Goal: Task Accomplishment & Management: Use online tool/utility

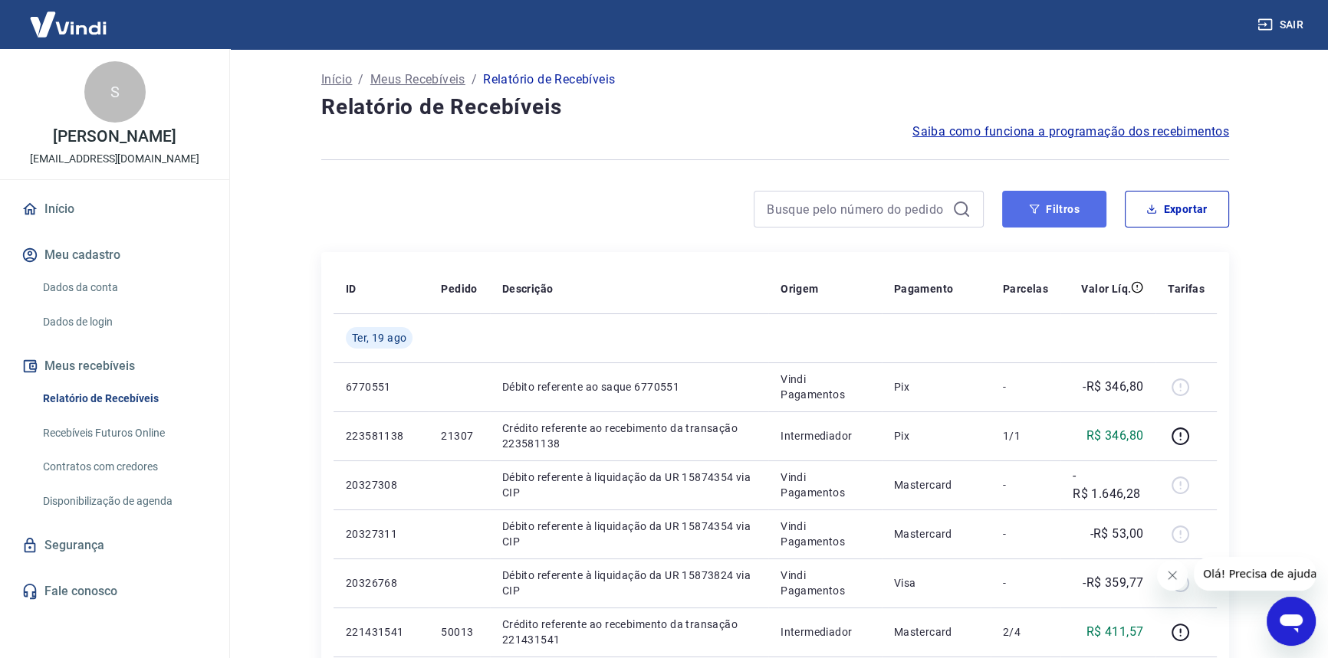
click at [1085, 224] on button "Filtros" at bounding box center [1054, 209] width 104 height 37
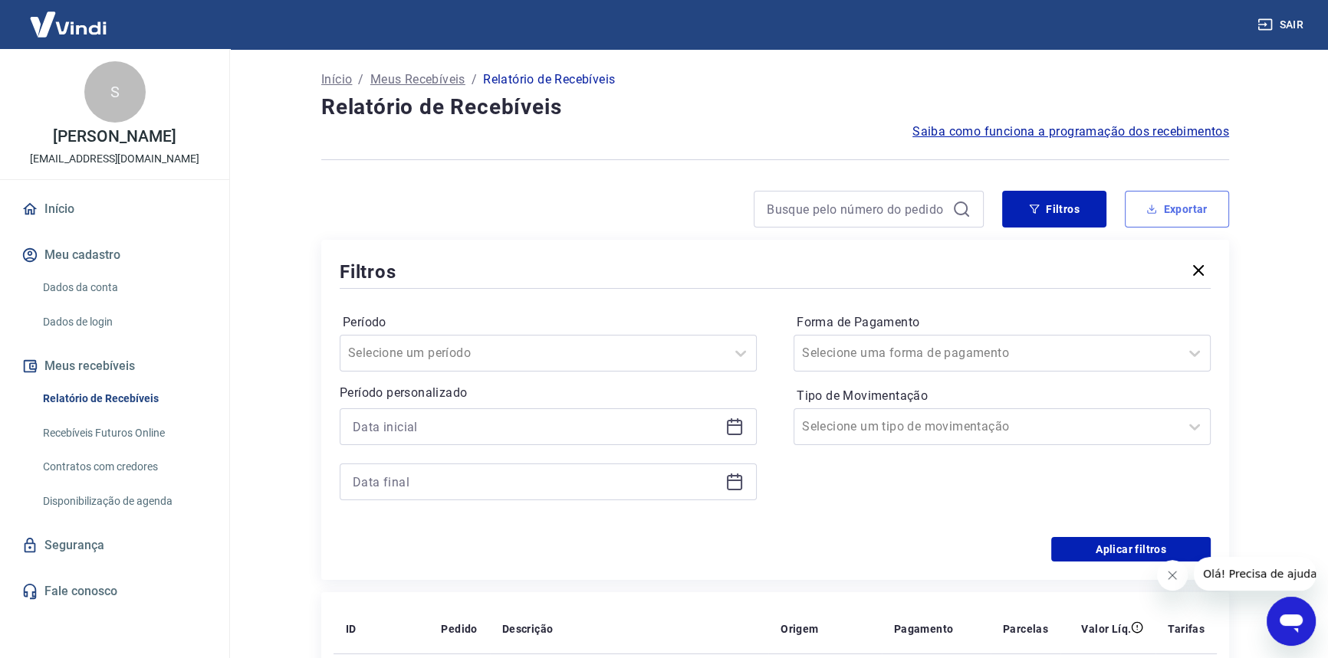
click at [1158, 207] on button "Exportar" at bounding box center [1177, 209] width 104 height 37
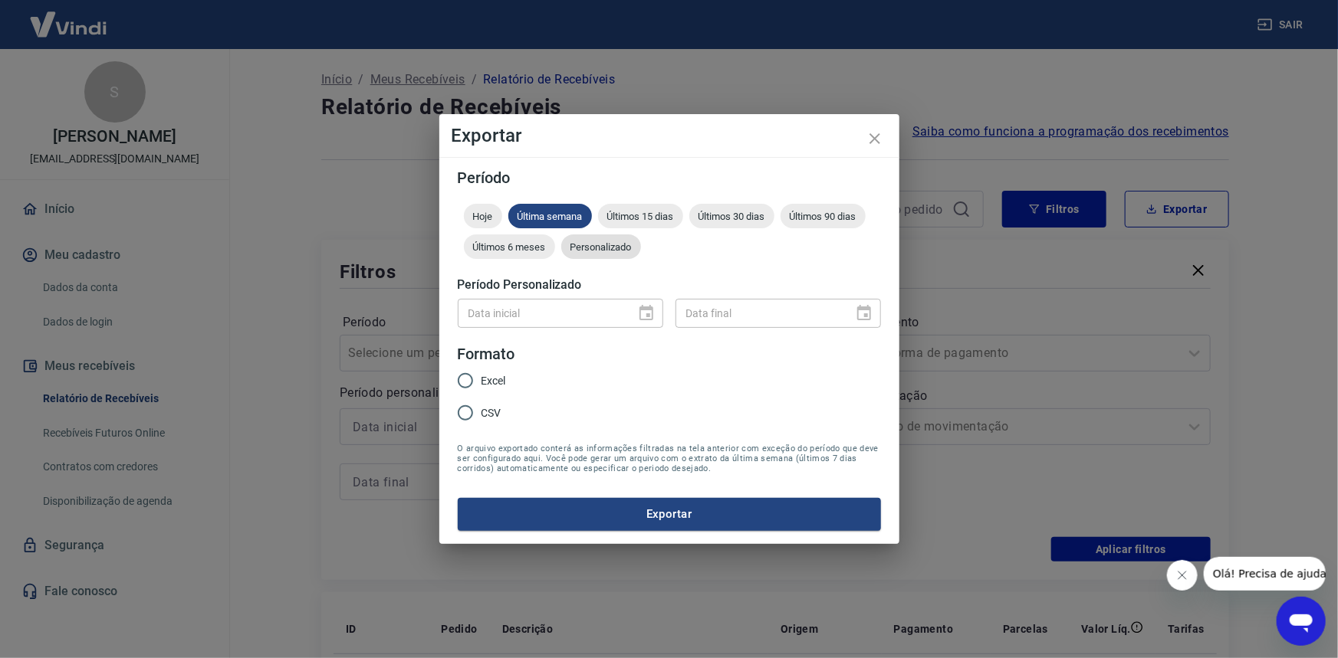
click at [632, 251] on span "Personalizado" at bounding box center [601, 246] width 80 height 11
click at [628, 317] on div "Data inicial" at bounding box center [560, 313] width 205 height 28
type input "DD/MM/YYYY"
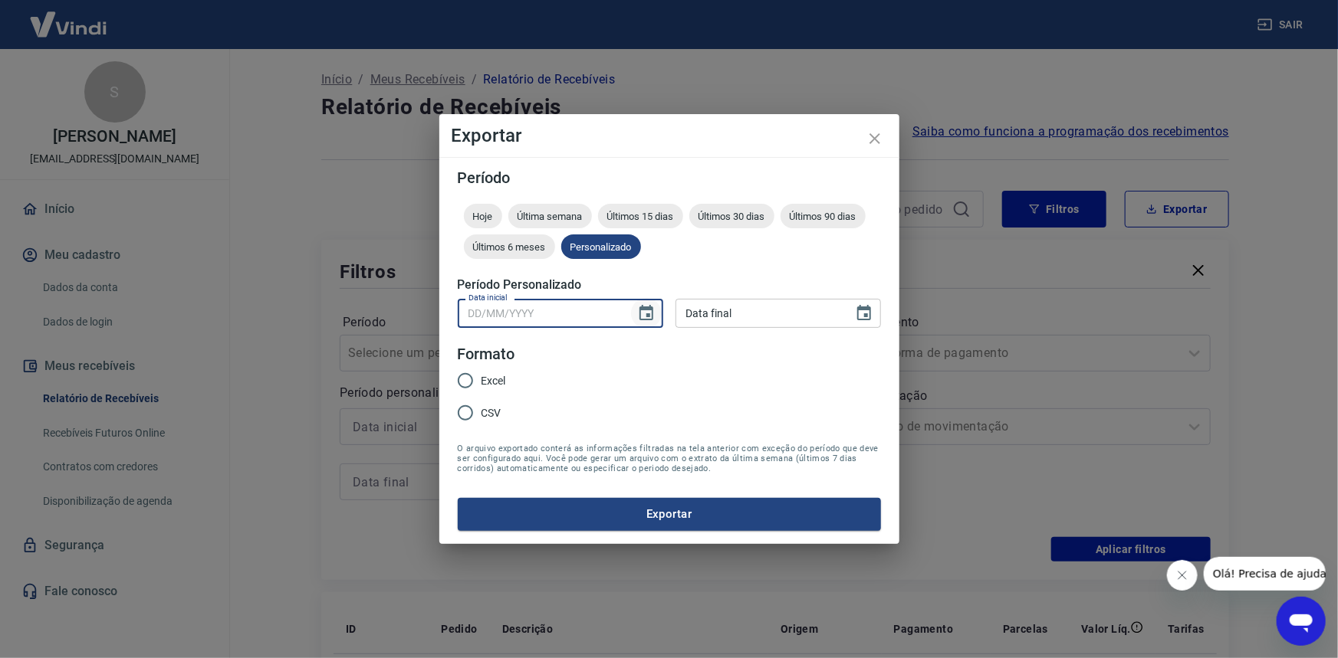
click at [656, 313] on button "Choose date" at bounding box center [646, 313] width 31 height 31
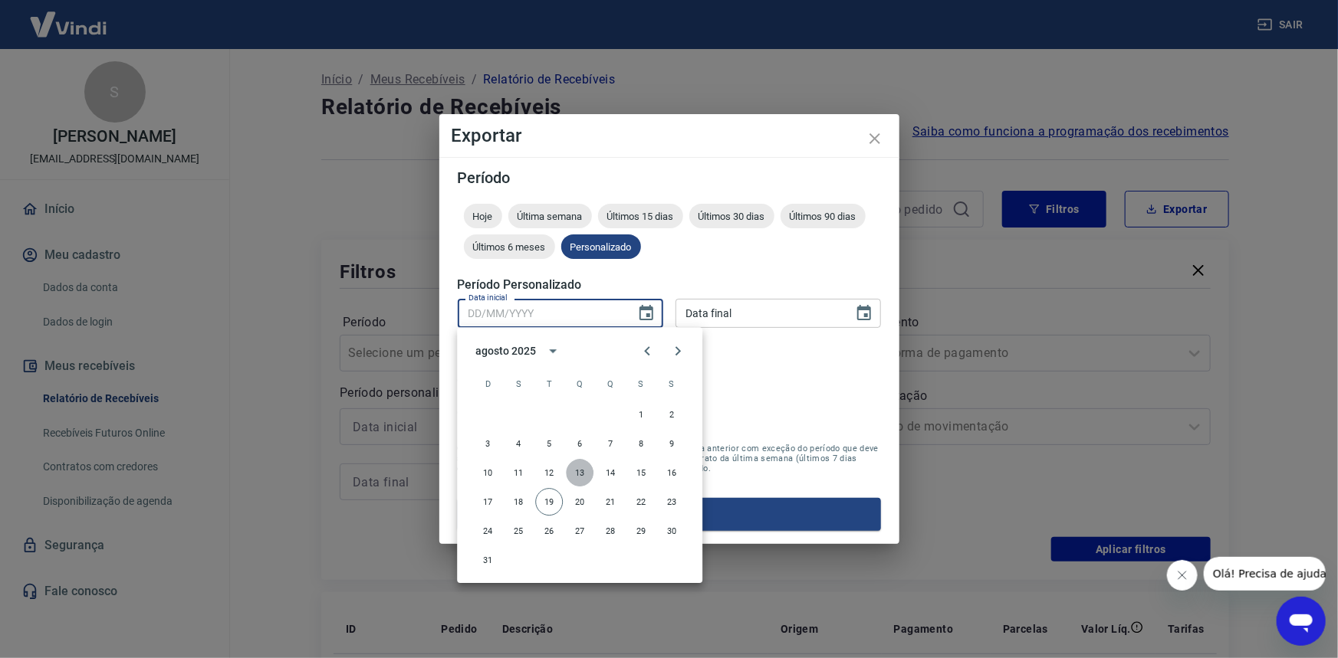
click at [580, 475] on button "13" at bounding box center [580, 473] width 28 height 28
type input "[DATE]"
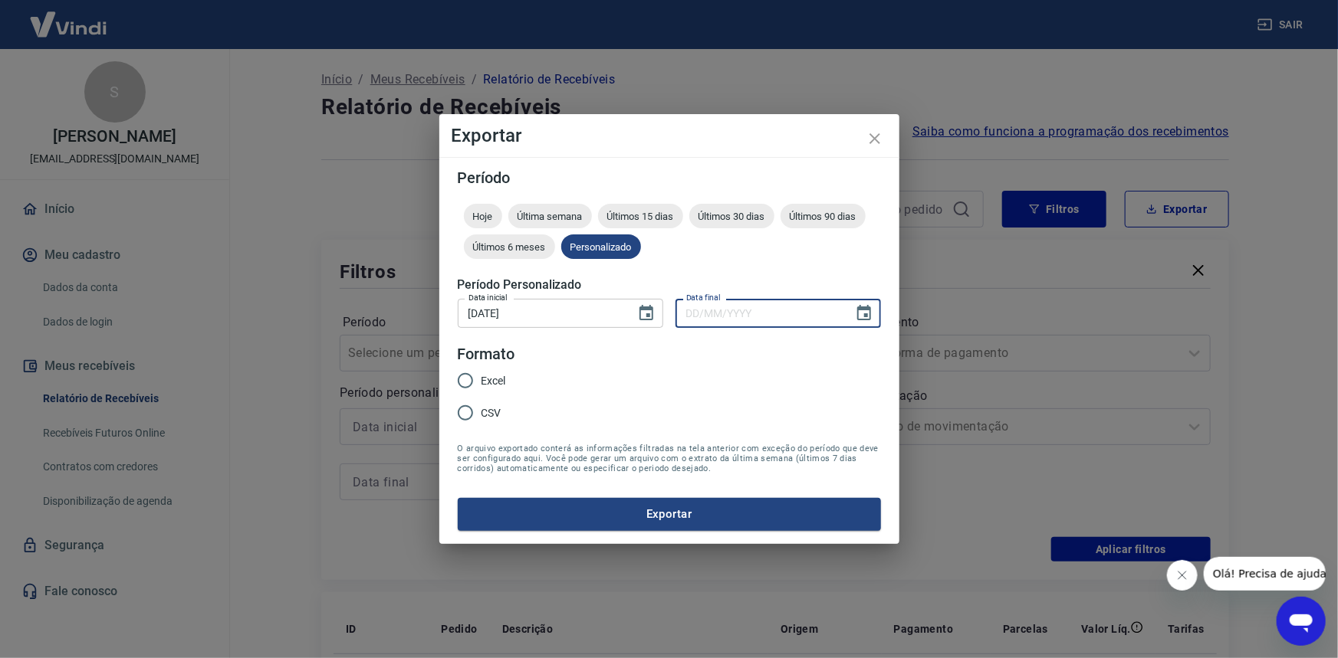
type input "DD/MM/YYYY"
click at [759, 317] on input "DD/MM/YYYY" at bounding box center [758, 313] width 167 height 28
click at [820, 310] on input "DD/MM/YYYY" at bounding box center [758, 313] width 167 height 28
click at [884, 313] on div "Período Hoje Última semana Últimos 15 dias Últimos 30 dias Últimos 90 dias Últi…" at bounding box center [669, 350] width 460 height 386
click at [867, 317] on icon "Choose date" at bounding box center [864, 313] width 18 height 18
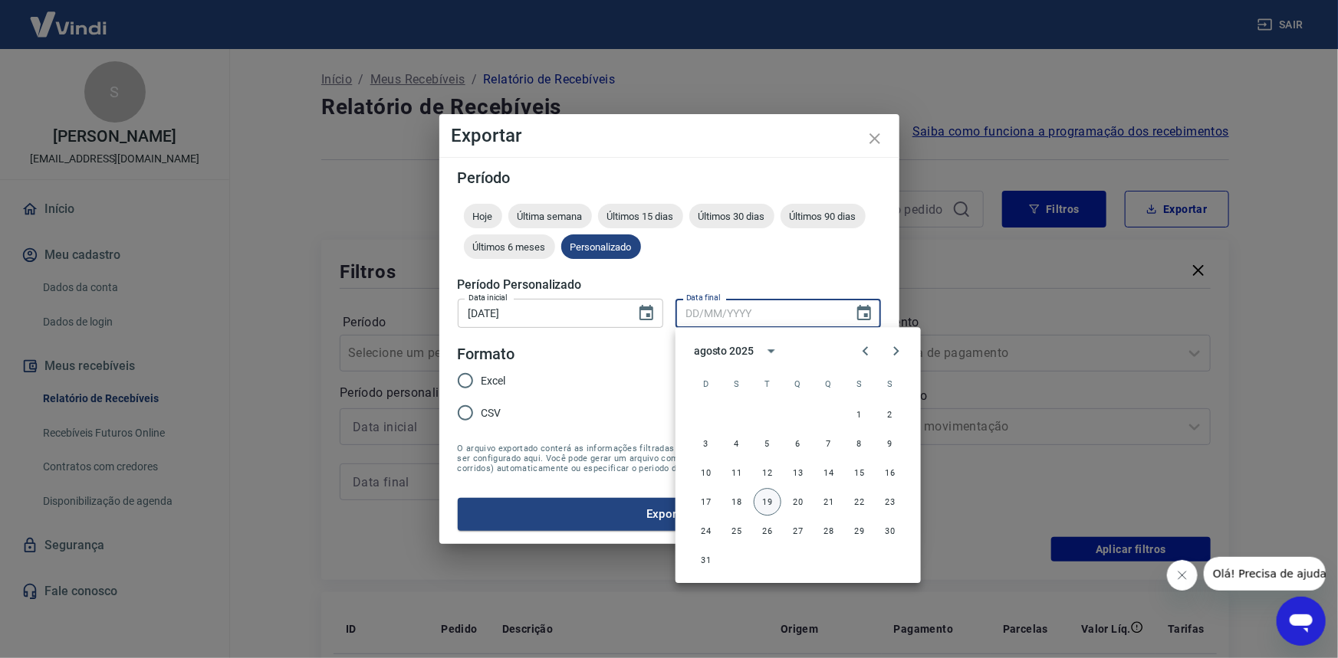
click at [758, 501] on button "19" at bounding box center [768, 502] width 28 height 28
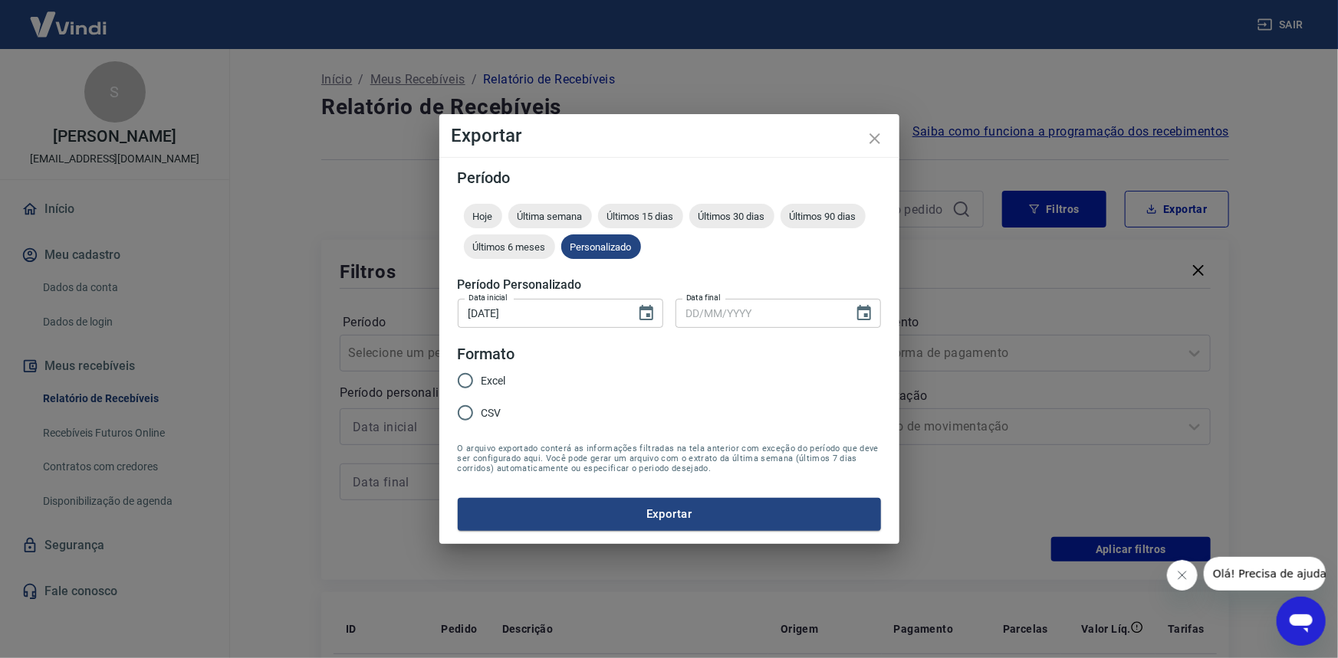
type input "[DATE]"
click at [459, 390] on input "Excel" at bounding box center [465, 381] width 32 height 32
radio input "true"
drag, startPoint x: 550, startPoint y: 512, endPoint x: 549, endPoint y: 522, distance: 10.0
click at [552, 517] on button "Exportar" at bounding box center [669, 514] width 423 height 32
